Goal: Information Seeking & Learning: Learn about a topic

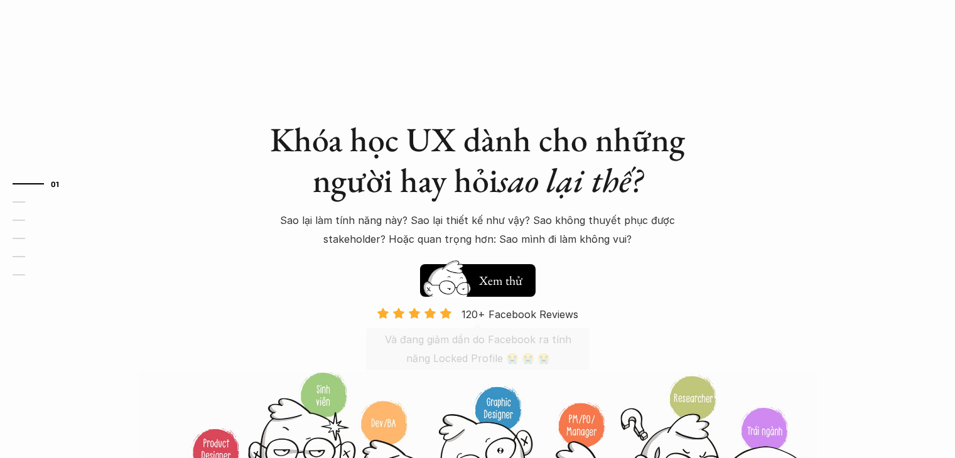
scroll to position [188, 0]
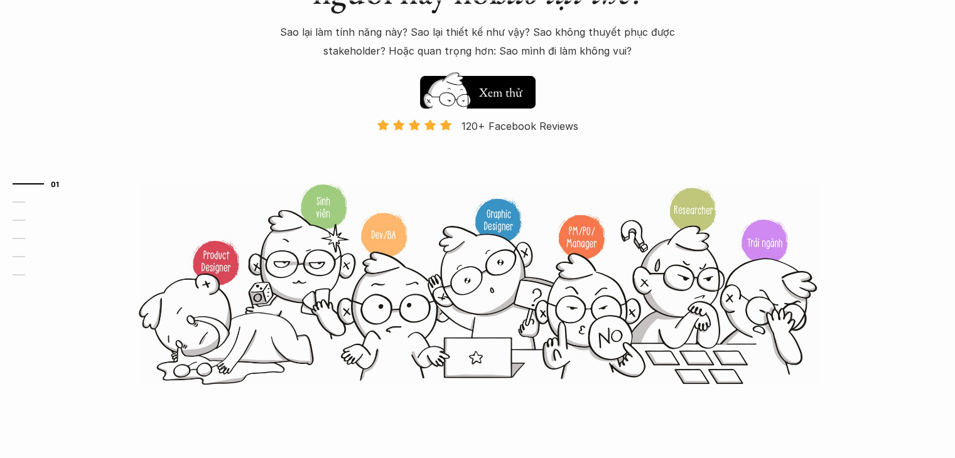
click at [149, 229] on img at bounding box center [478, 284] width 678 height 204
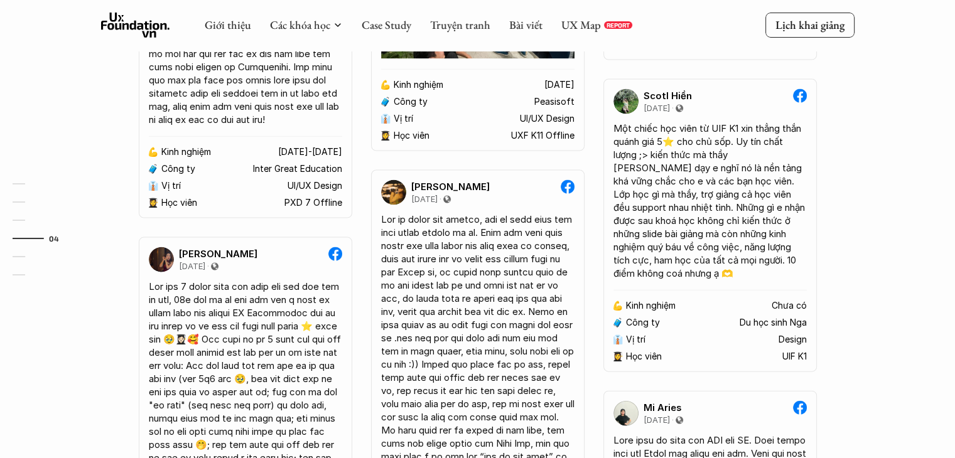
scroll to position [2628, 0]
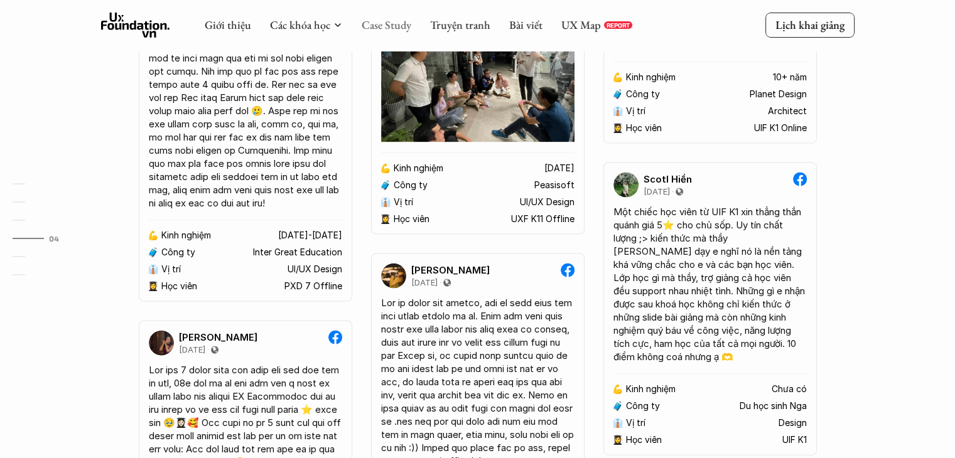
click at [370, 24] on link "Case Study" at bounding box center [387, 25] width 50 height 14
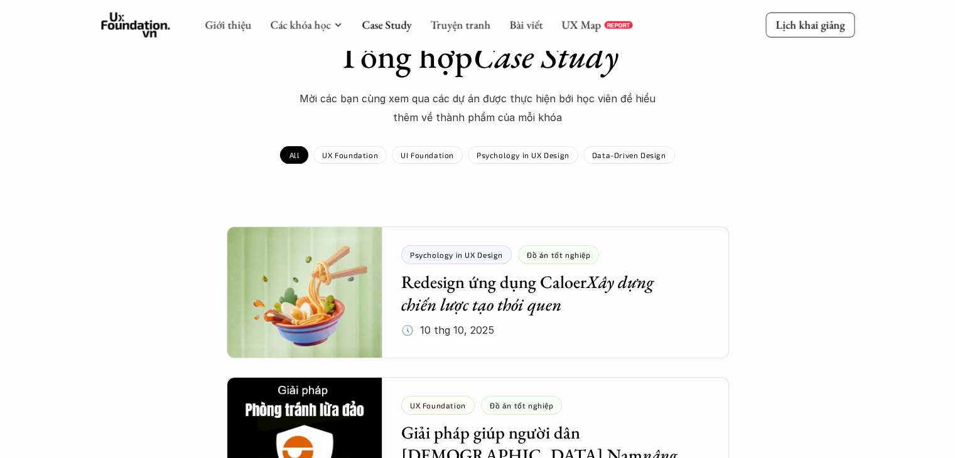
scroll to position [126, 0]
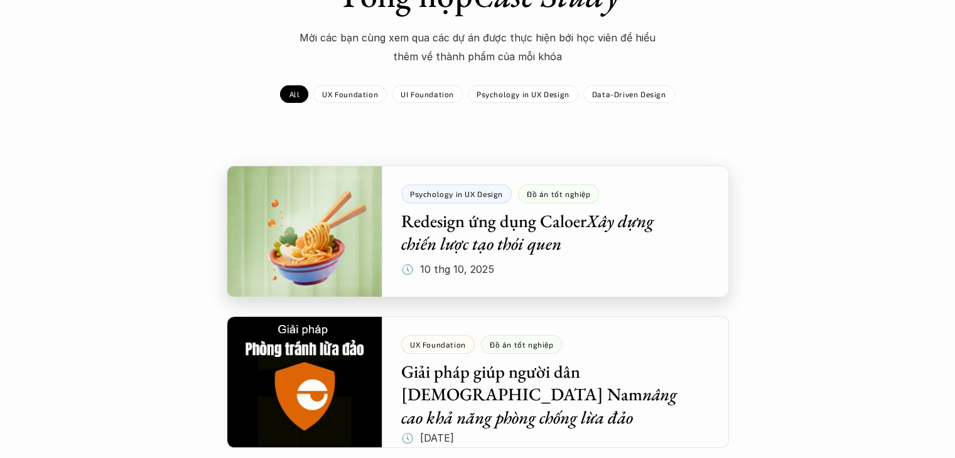
click at [581, 241] on div at bounding box center [478, 232] width 502 height 132
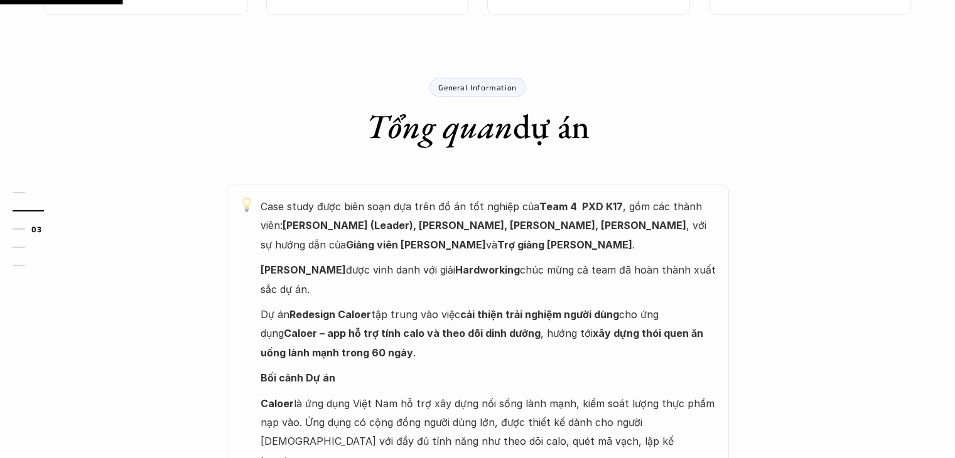
scroll to position [565, 0]
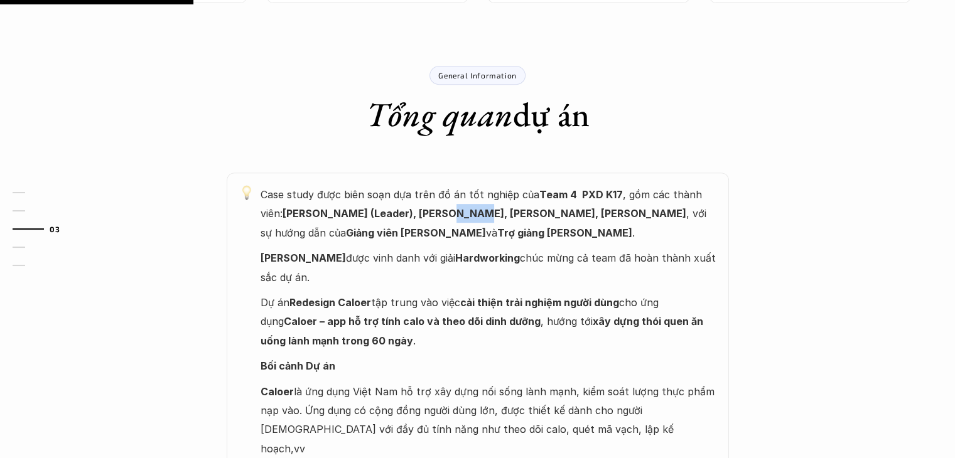
drag, startPoint x: 443, startPoint y: 214, endPoint x: 506, endPoint y: 217, distance: 62.8
click at [466, 217] on strong "[PERSON_NAME] (Leader), [PERSON_NAME], [PERSON_NAME], [PERSON_NAME]" at bounding box center [485, 213] width 404 height 13
click at [537, 215] on p "Case study được biên soạn dựa trên đồ án tốt nghiệp của Team 4 PXD K17 , gồm cá…" at bounding box center [489, 213] width 456 height 57
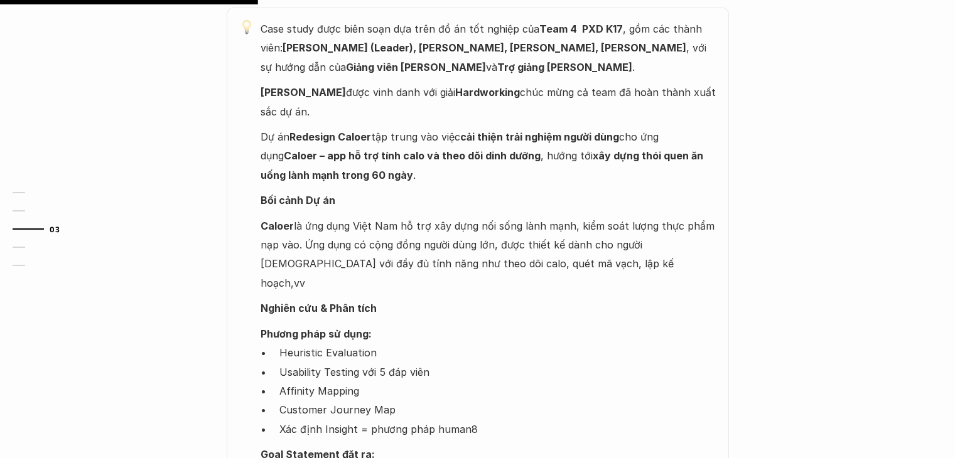
scroll to position [754, 0]
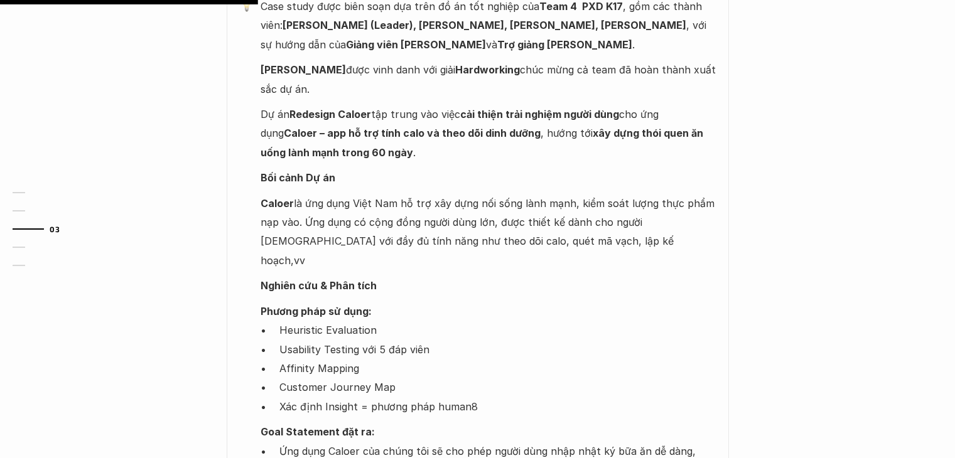
click at [379, 340] on p "Usability Testing với 5 đáp viên" at bounding box center [497, 349] width 437 height 19
click at [426, 321] on p "Heuristic Evaluation" at bounding box center [497, 330] width 437 height 19
click at [323, 359] on p "Affinity Mapping" at bounding box center [497, 368] width 437 height 19
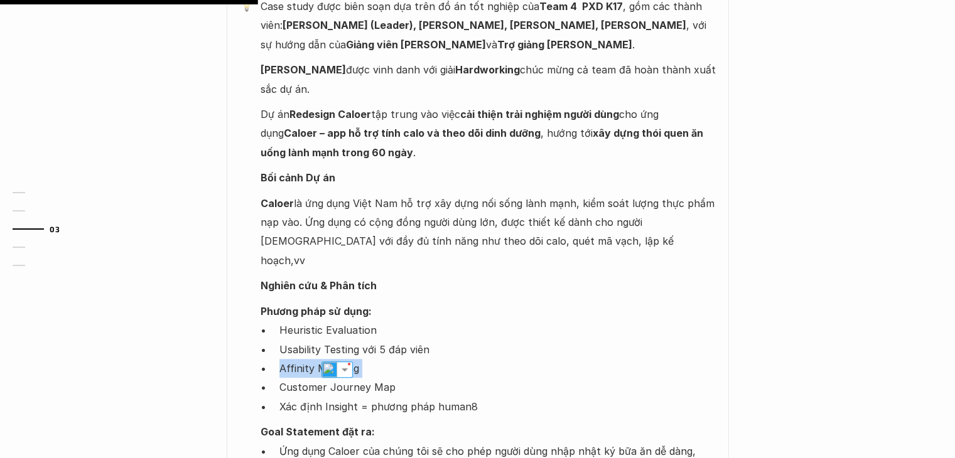
click at [323, 359] on p "Affinity Mapping" at bounding box center [497, 368] width 437 height 19
click at [308, 369] on img at bounding box center [311, 370] width 16 height 16
click at [565, 321] on p "Heuristic Evaluation" at bounding box center [497, 330] width 437 height 19
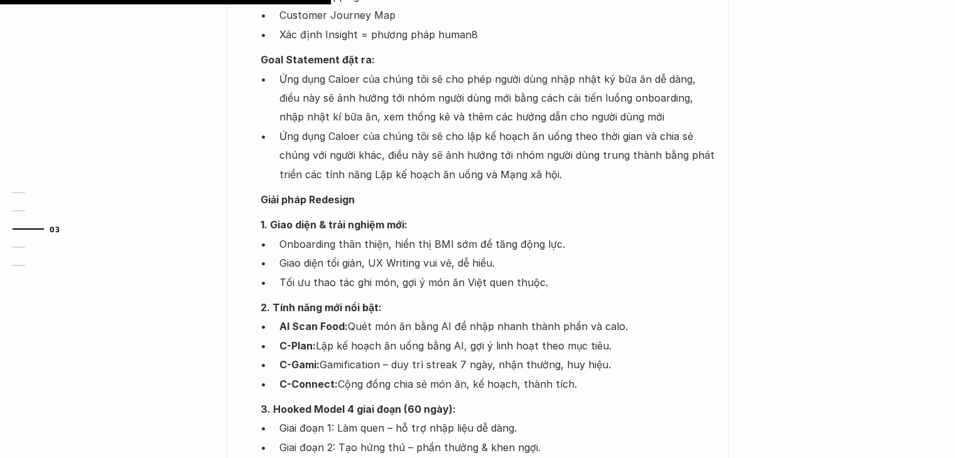
scroll to position [1130, 0]
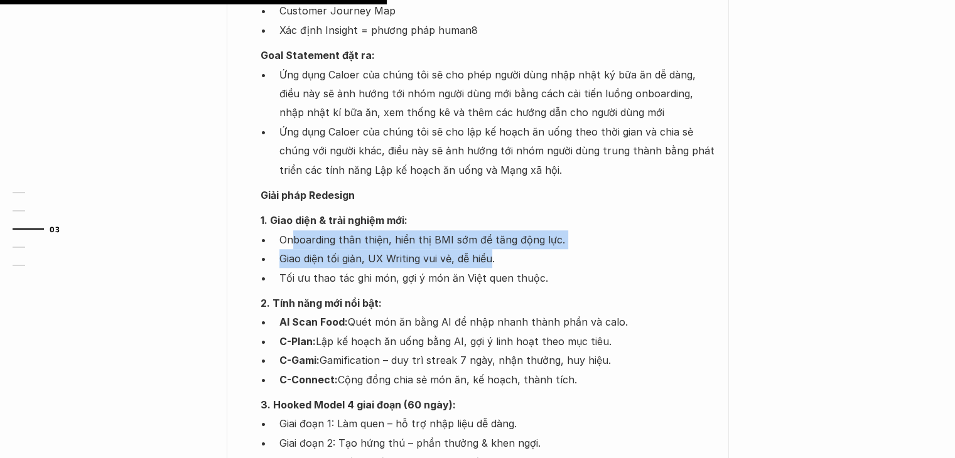
drag, startPoint x: 371, startPoint y: 226, endPoint x: 515, endPoint y: 234, distance: 144.0
click at [507, 234] on ul "Onboarding thân thiện, hiển thị BMI sớm để tăng động lực. Giao diện tối giản, U…" at bounding box center [489, 258] width 456 height 57
drag, startPoint x: 524, startPoint y: 217, endPoint x: 468, endPoint y: 224, distance: 56.9
click at [524, 230] on p "Onboarding thân thiện, hiển thị BMI sớm để tăng động lực." at bounding box center [497, 239] width 437 height 19
click at [435, 230] on p "Onboarding thân thiện, hiển thị BMI sớm để tăng động lực." at bounding box center [497, 239] width 437 height 19
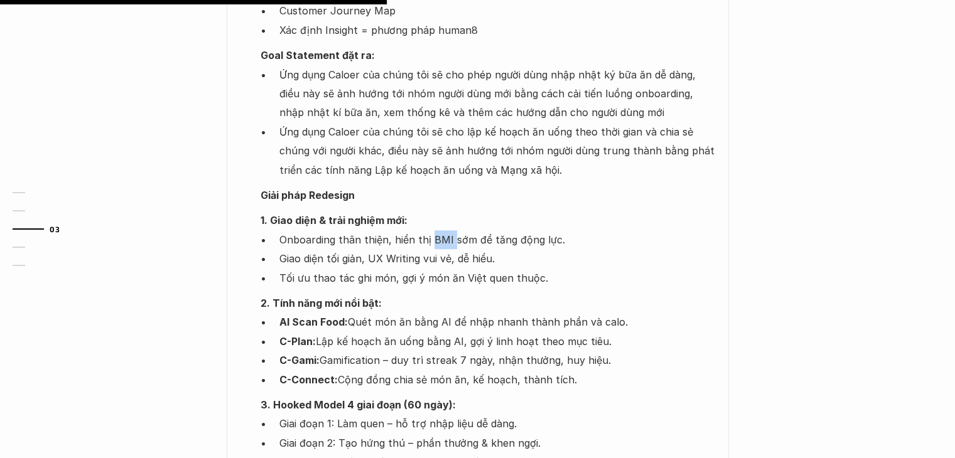
click at [435, 230] on p "Onboarding thân thiện, hiển thị BMI sớm để tăng động lực." at bounding box center [497, 239] width 437 height 19
click at [460, 230] on p "Onboarding thân thiện, hiển thị BMI sớm để tăng động lực." at bounding box center [497, 239] width 437 height 19
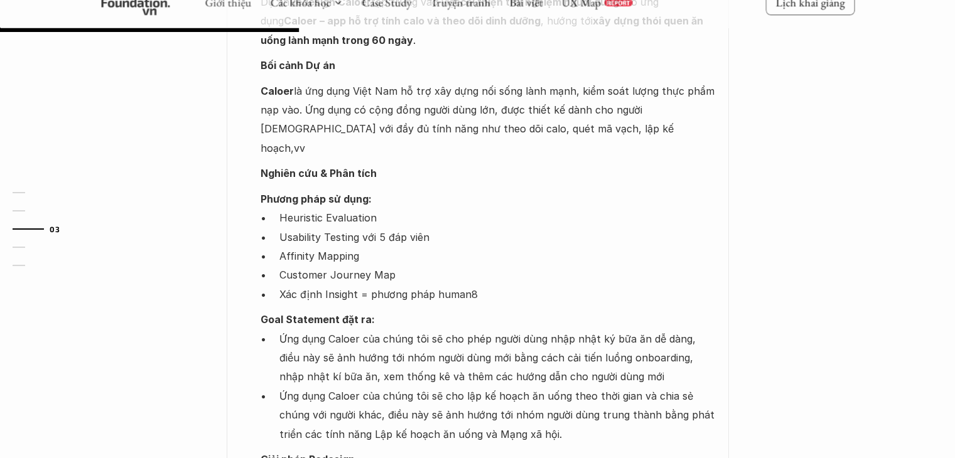
scroll to position [879, 0]
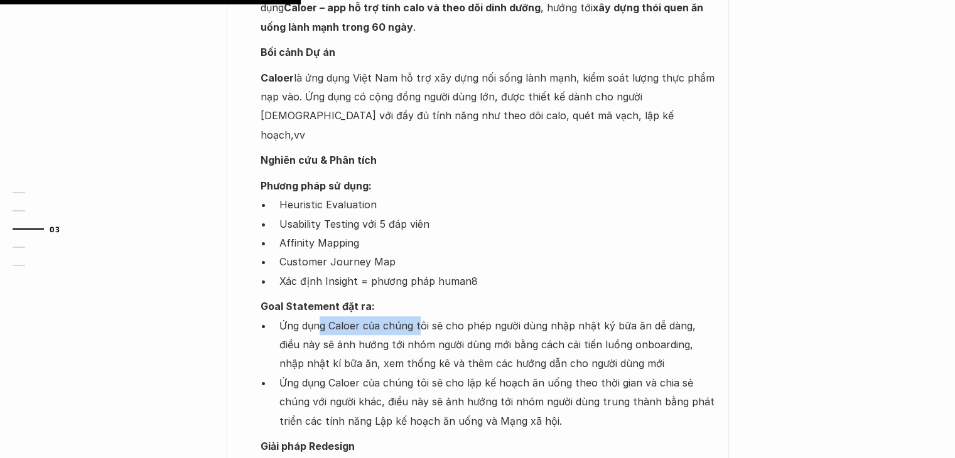
drag, startPoint x: 319, startPoint y: 300, endPoint x: 421, endPoint y: 311, distance: 103.0
click at [420, 316] on p "Ứng dụng Caloer của chúng tôi sẽ cho phép người dùng nhập nhật ký bữa ăn dễ dàn…" at bounding box center [497, 344] width 437 height 57
click at [458, 316] on p "Ứng dụng Caloer của chúng tôi sẽ cho phép người dùng nhập nhật ký bữa ăn dễ dàn…" at bounding box center [497, 344] width 437 height 57
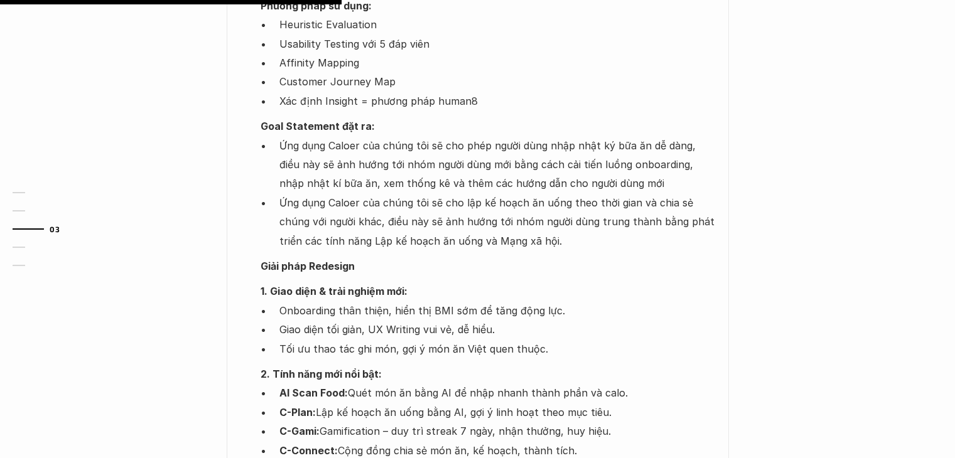
scroll to position [1068, 0]
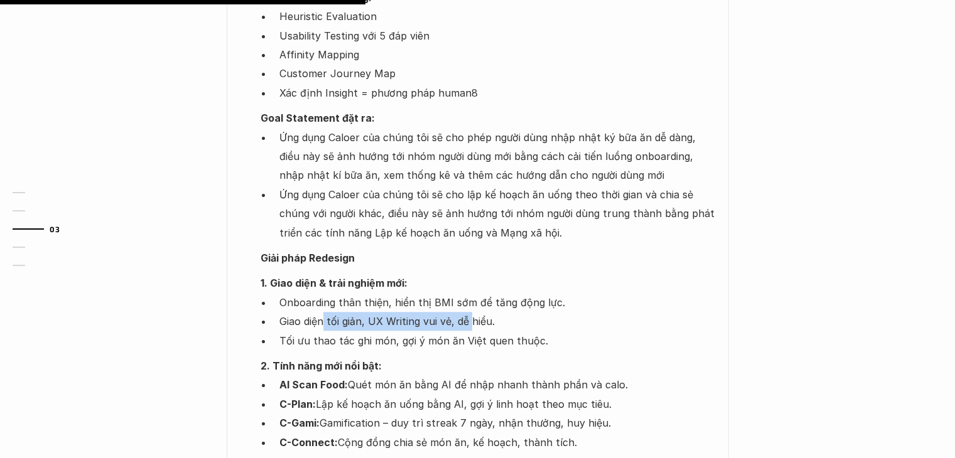
drag, startPoint x: 379, startPoint y: 305, endPoint x: 490, endPoint y: 305, distance: 111.8
click at [477, 312] on p "Giao diện tối giản, UX Writing vui vẻ, dễ hiểu." at bounding box center [497, 321] width 437 height 19
click at [509, 312] on p "Giao diện tối giản, UX Writing vui vẻ, dễ hiểu." at bounding box center [497, 321] width 437 height 19
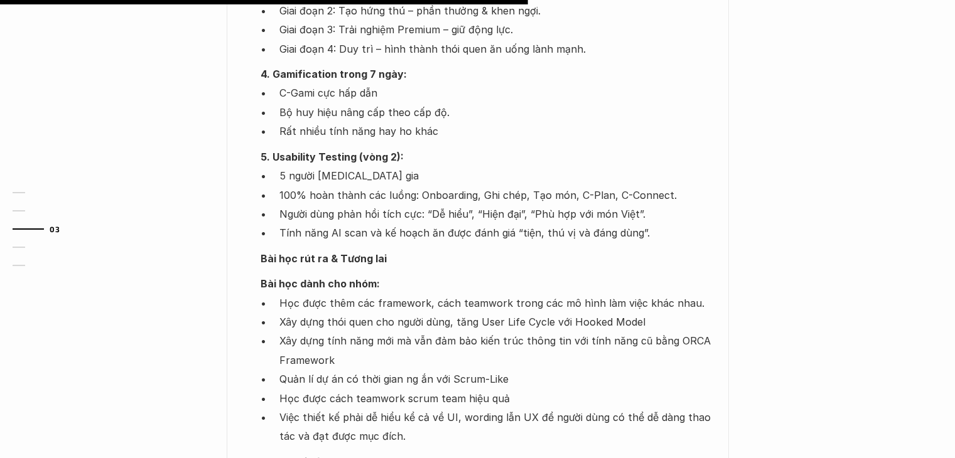
scroll to position [1570, 0]
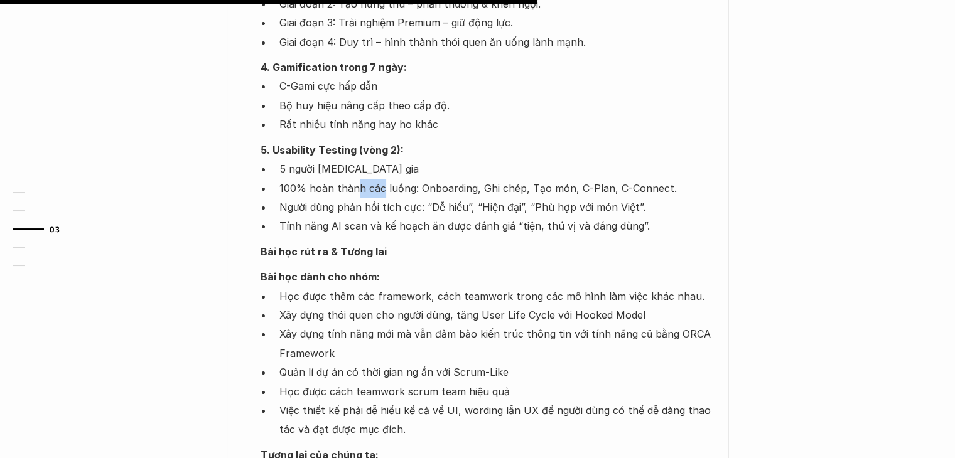
drag, startPoint x: 359, startPoint y: 172, endPoint x: 394, endPoint y: 173, distance: 35.8
click at [384, 179] on p "100% hoàn thành các luồng: Onboarding, Ghi chép, Tạo món, C-Plan, C-Connect." at bounding box center [497, 188] width 437 height 19
click at [415, 179] on p "100% hoàn thành các luồng: Onboarding, Ghi chép, Tạo món, C-Plan, C-Connect." at bounding box center [497, 188] width 437 height 19
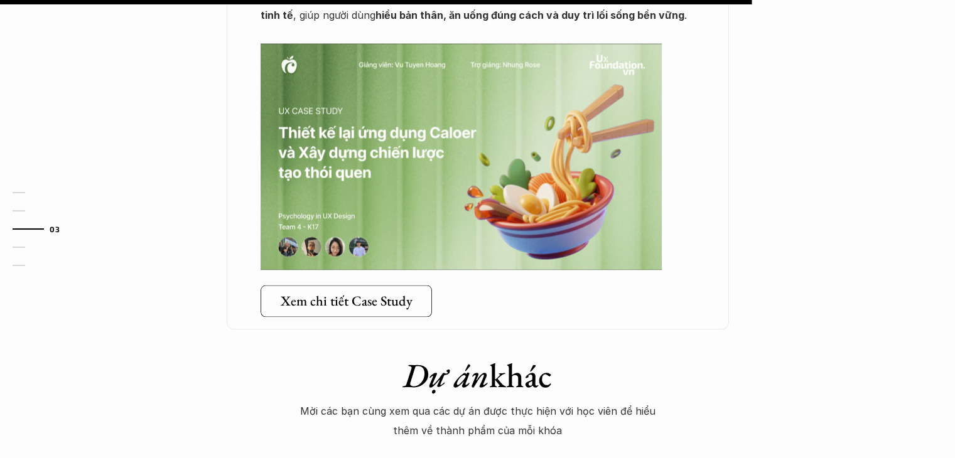
scroll to position [2261, 0]
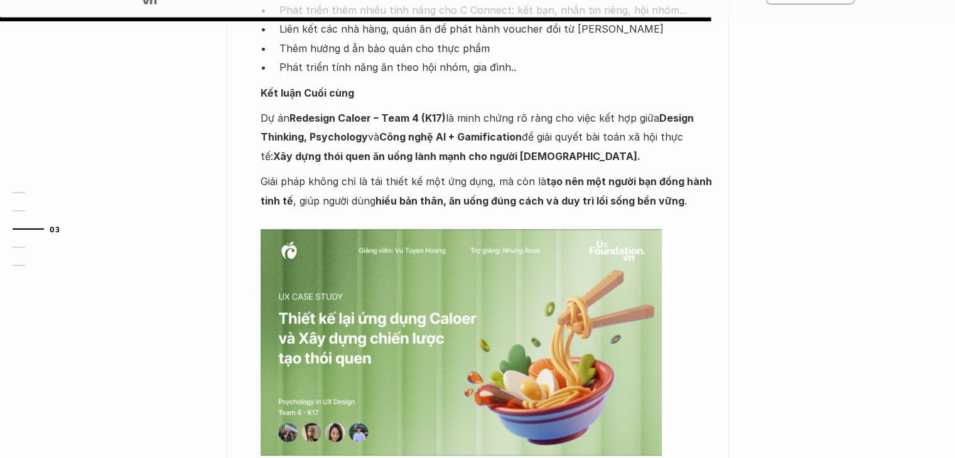
click at [473, 259] on img at bounding box center [461, 342] width 401 height 227
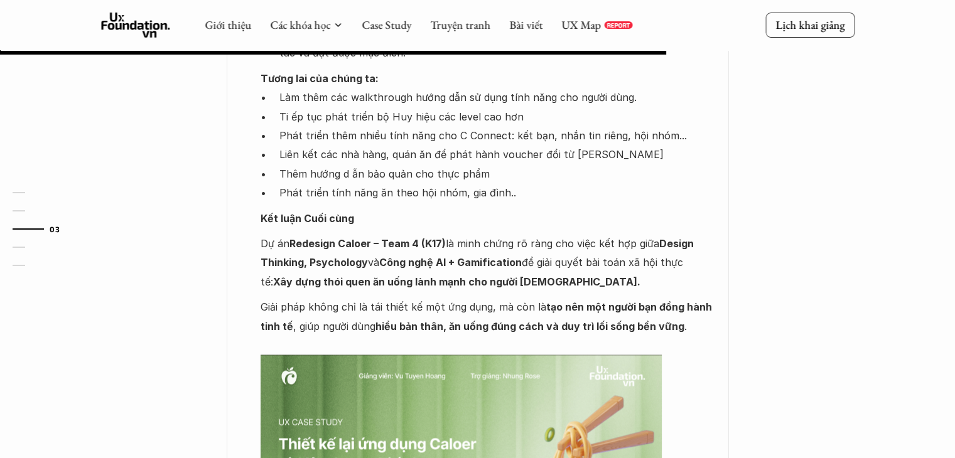
click at [497, 298] on p "Giải pháp không chỉ là tái thiết kế một ứng dụng, mà còn là tạo nên một người b…" at bounding box center [489, 326] width 456 height 57
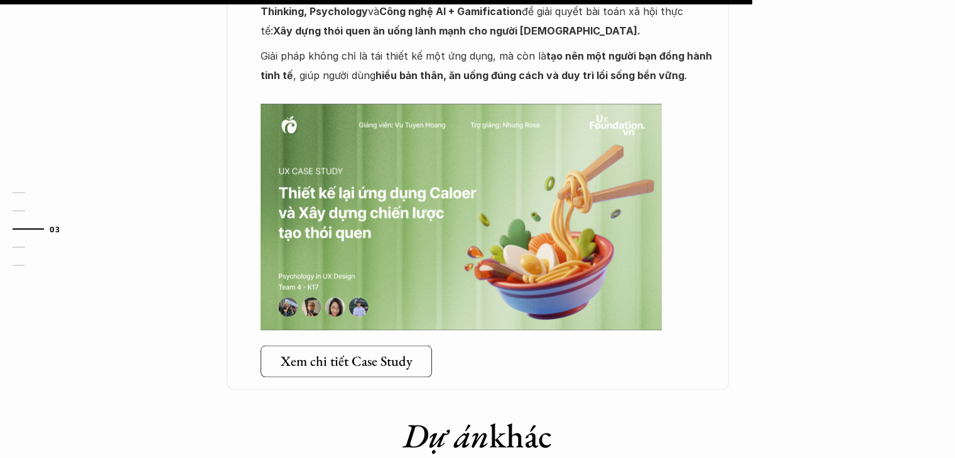
click at [487, 164] on img at bounding box center [461, 217] width 401 height 227
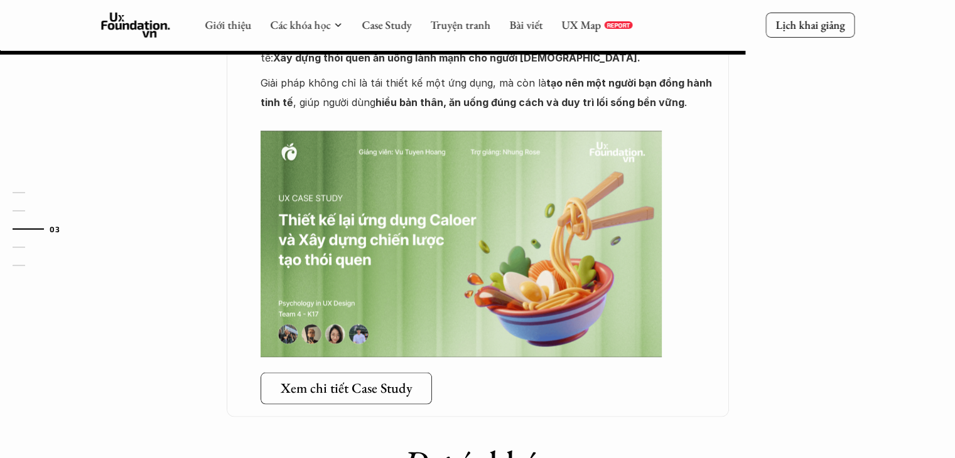
scroll to position [2135, 0]
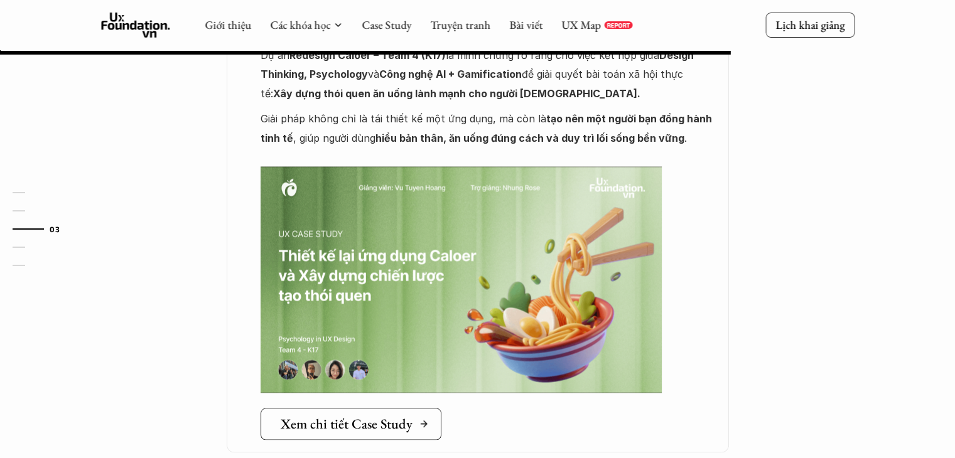
click at [421, 424] on line at bounding box center [424, 424] width 6 height 0
